Goal: Check status: Check status

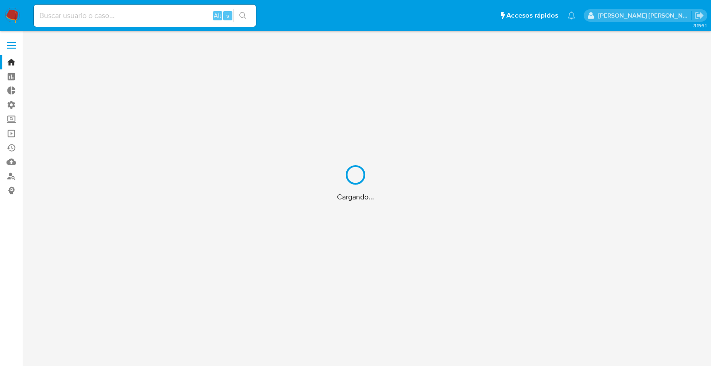
click at [98, 16] on div "Cargando..." at bounding box center [355, 183] width 711 height 366
click at [119, 23] on div "Cargando..." at bounding box center [355, 183] width 711 height 366
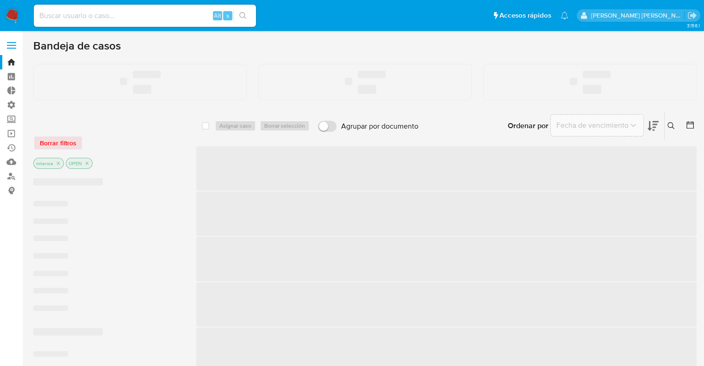
click at [124, 18] on input at bounding box center [145, 16] width 222 height 12
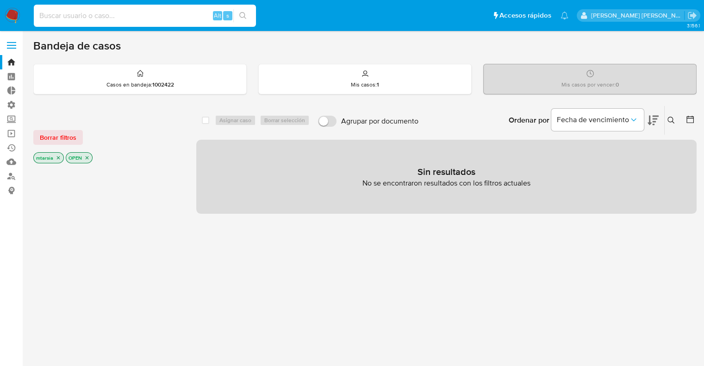
paste input "2011960273"
type input "2011960273"
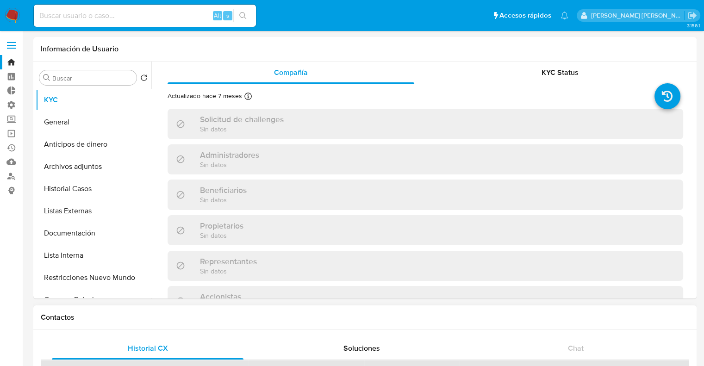
select select "10"
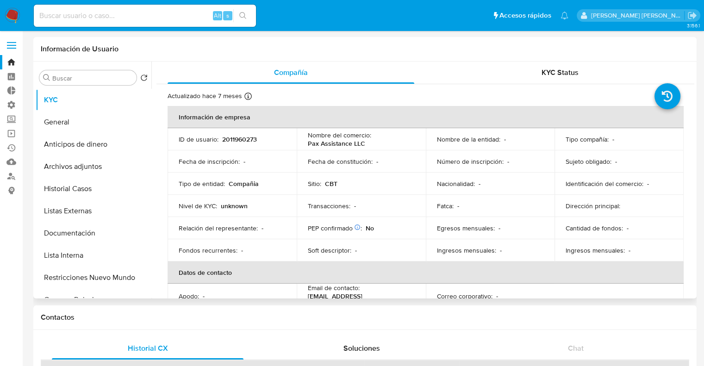
click at [573, 56] on div "Información de Usuario" at bounding box center [364, 49] width 663 height 25
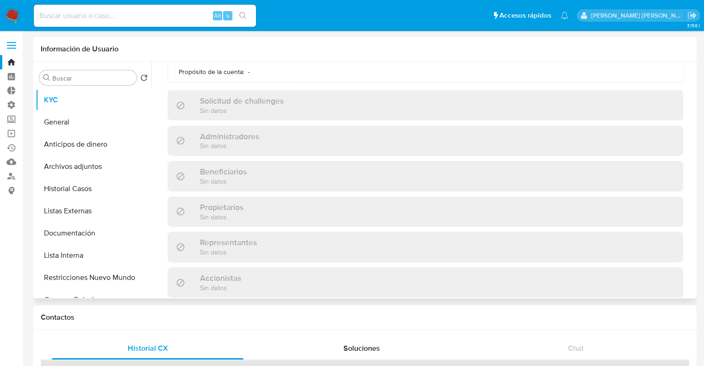
scroll to position [370, 0]
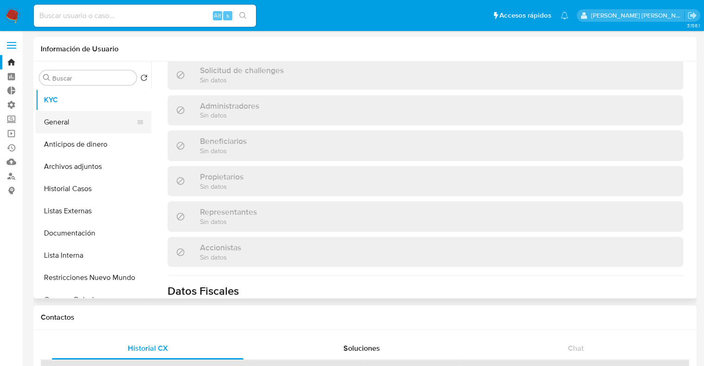
click at [116, 124] on button "General" at bounding box center [90, 122] width 108 height 22
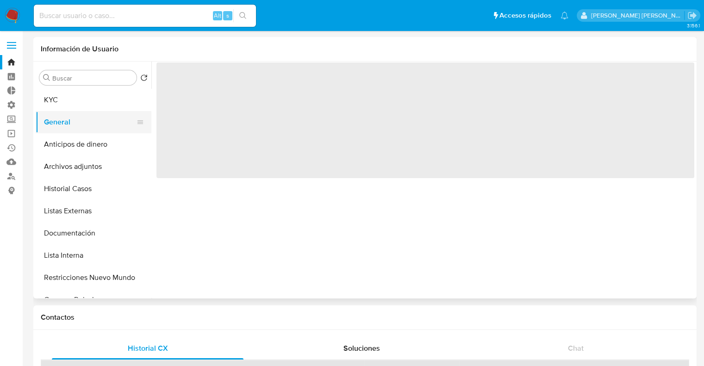
scroll to position [0, 0]
